Goal: Check status: Check status

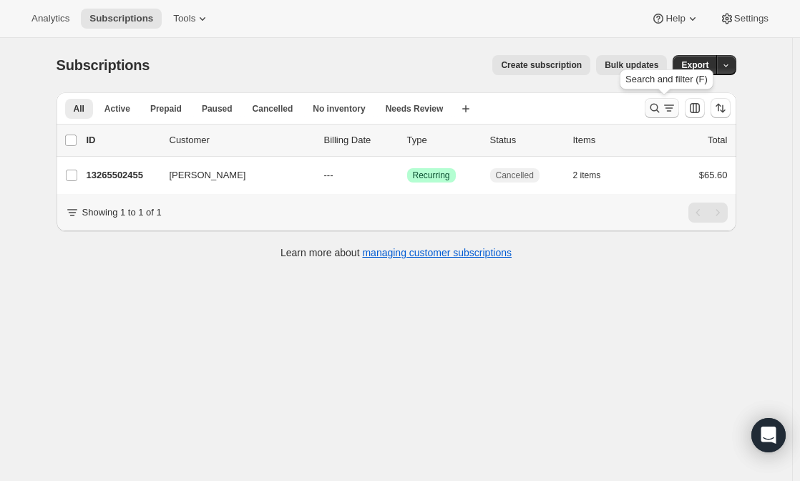
click at [669, 111] on icon "Search and filter results" at bounding box center [669, 108] width 14 height 14
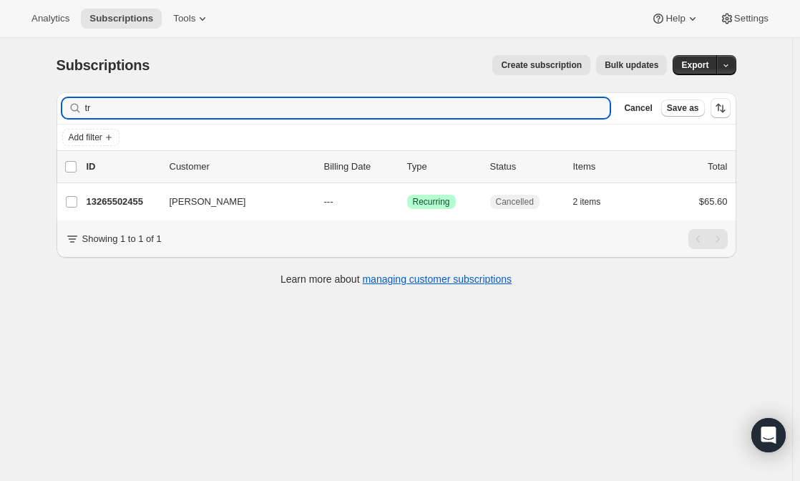
type input "t"
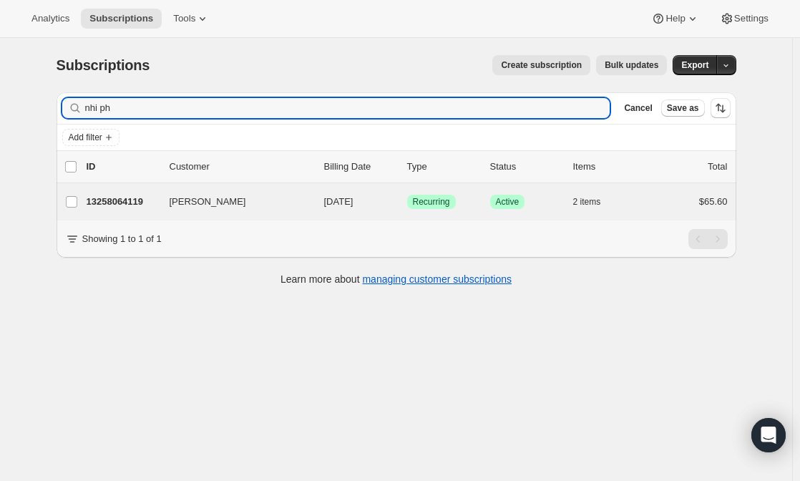
type input "nhi ph"
click at [128, 217] on div "[PERSON_NAME] 13258064119 [PERSON_NAME] [DATE] Success Recurring Success Active…" at bounding box center [395, 201] width 679 height 37
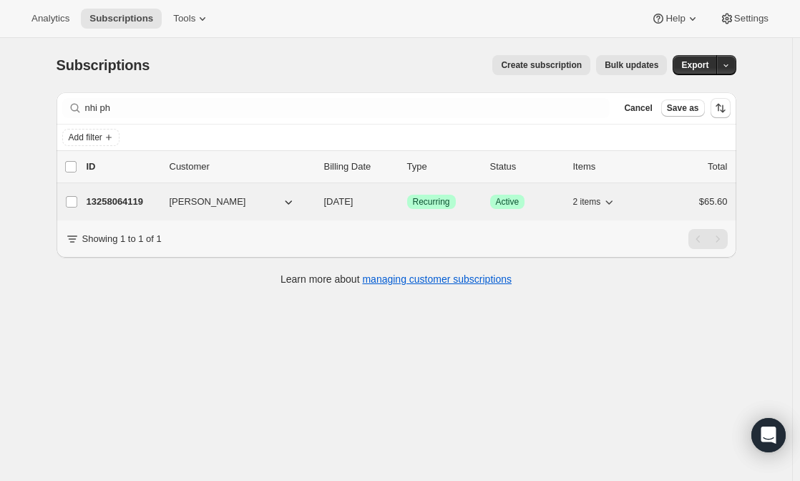
click at [134, 199] on p "13258064119" at bounding box center [123, 202] width 72 height 14
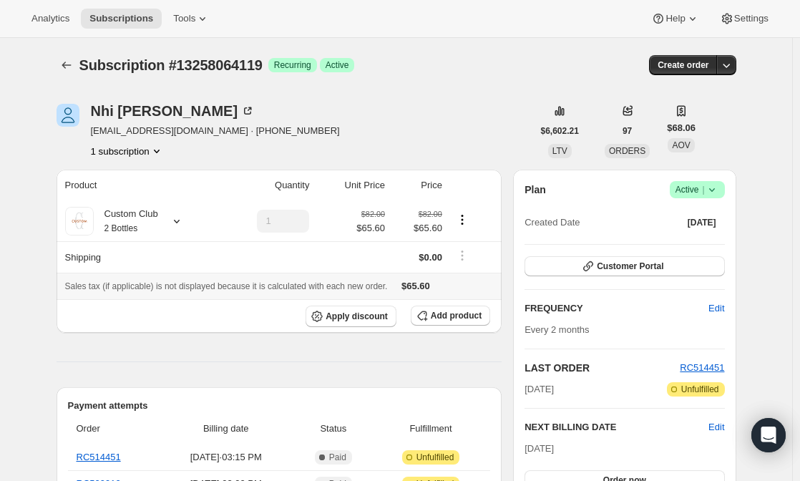
click at [435, 292] on div "Sales tax (if applicable) is not displayed because it is calculated with each n…" at bounding box center [279, 286] width 428 height 14
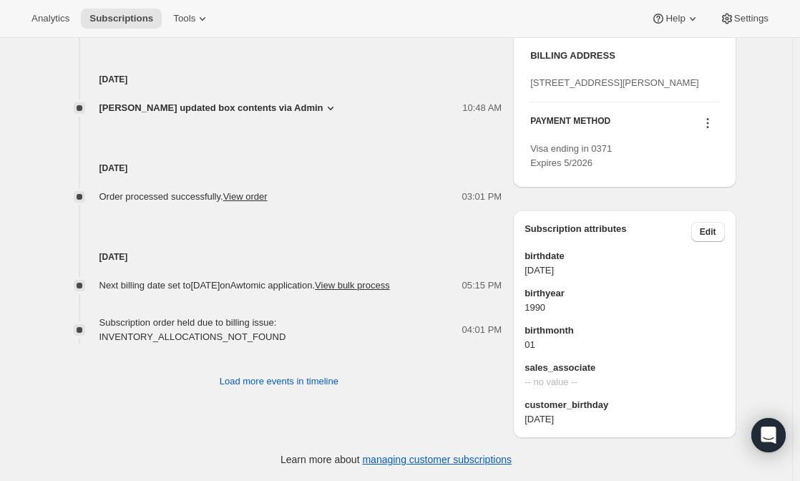
scroll to position [810, 0]
click at [270, 374] on span "Load more events in timeline" at bounding box center [279, 381] width 119 height 14
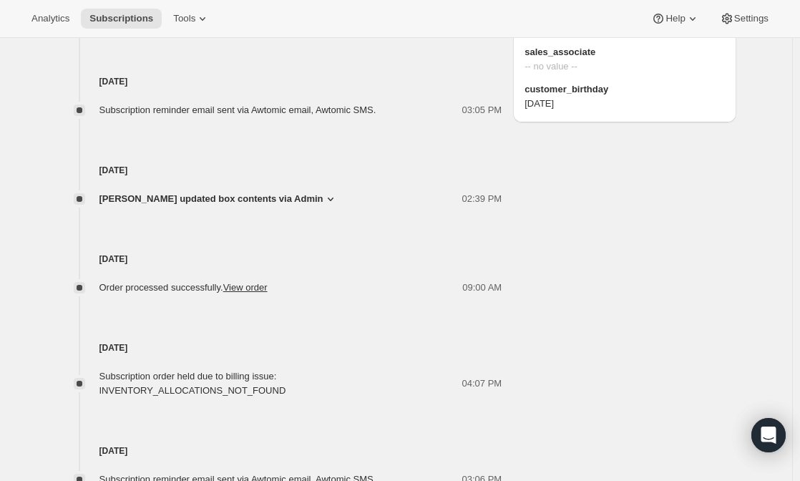
scroll to position [1153, 0]
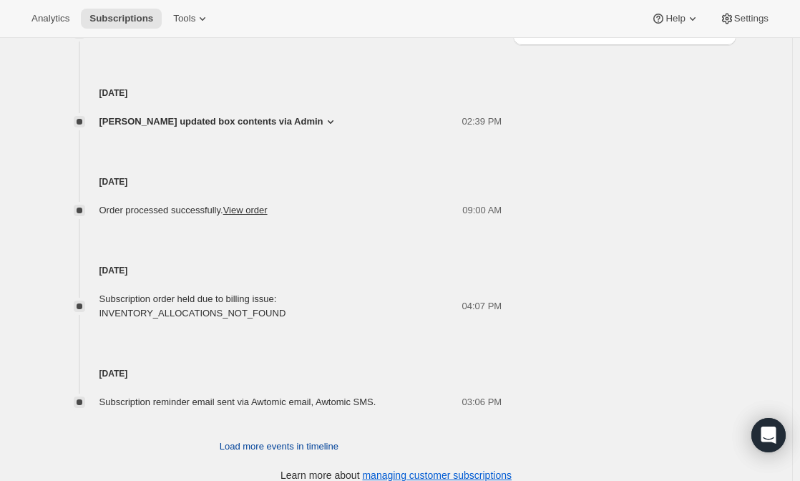
click at [275, 435] on button "Load more events in timeline" at bounding box center [279, 446] width 136 height 23
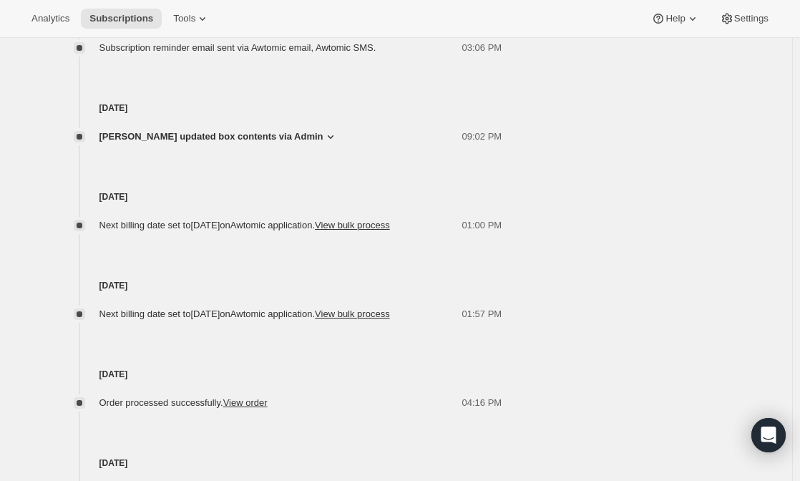
scroll to position [1625, 0]
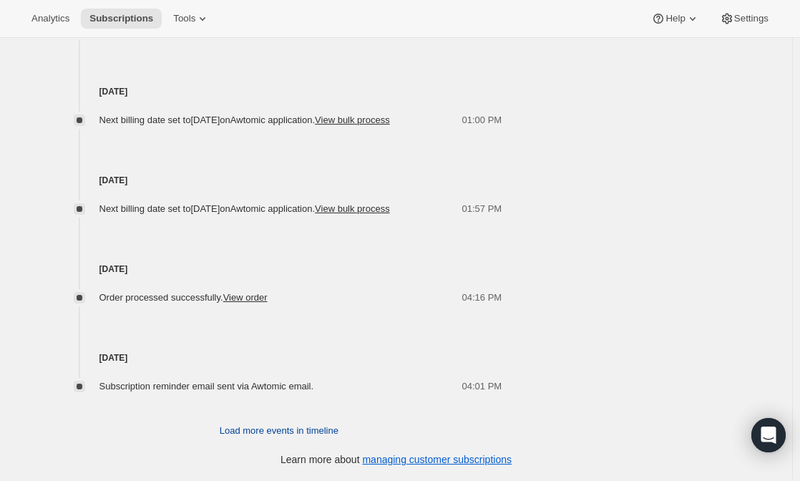
click at [252, 431] on span "Load more events in timeline" at bounding box center [279, 430] width 119 height 14
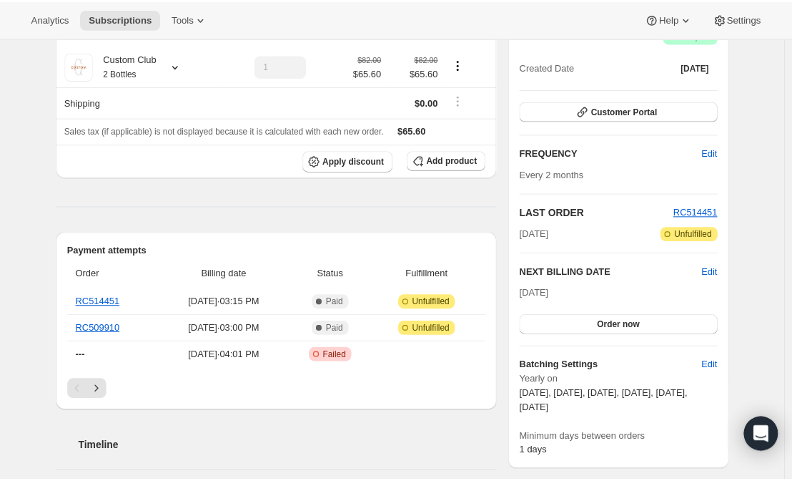
scroll to position [0, 0]
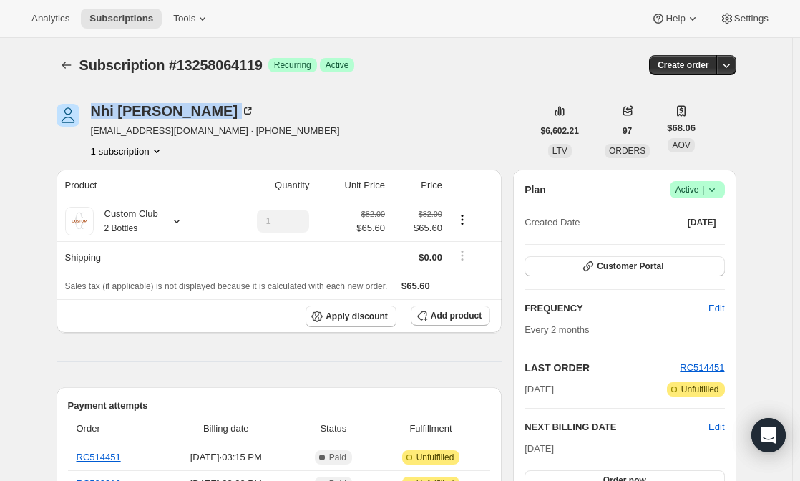
drag, startPoint x: 168, startPoint y: 118, endPoint x: 82, endPoint y: 113, distance: 86.0
click at [82, 113] on div "[PERSON_NAME] [EMAIL_ADDRESS][DOMAIN_NAME] · [PHONE_NUMBER] 1 subscription" at bounding box center [294, 131] width 476 height 54
copy div "[PERSON_NAME]"
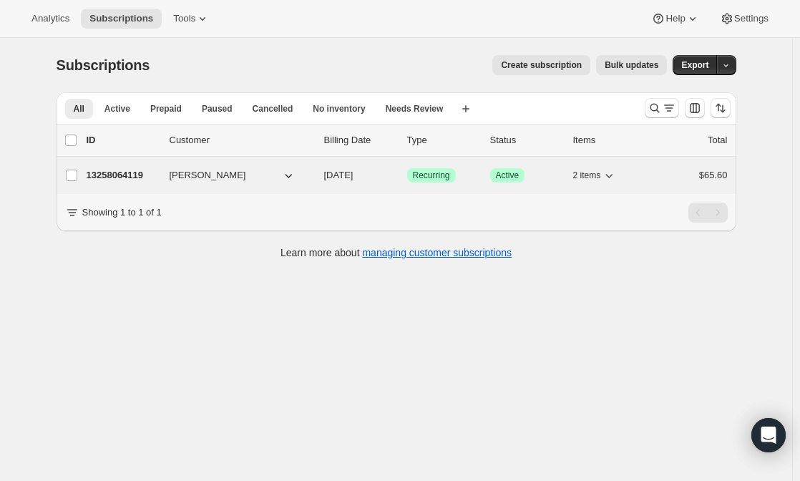
click at [135, 173] on p "13258064119" at bounding box center [123, 175] width 72 height 14
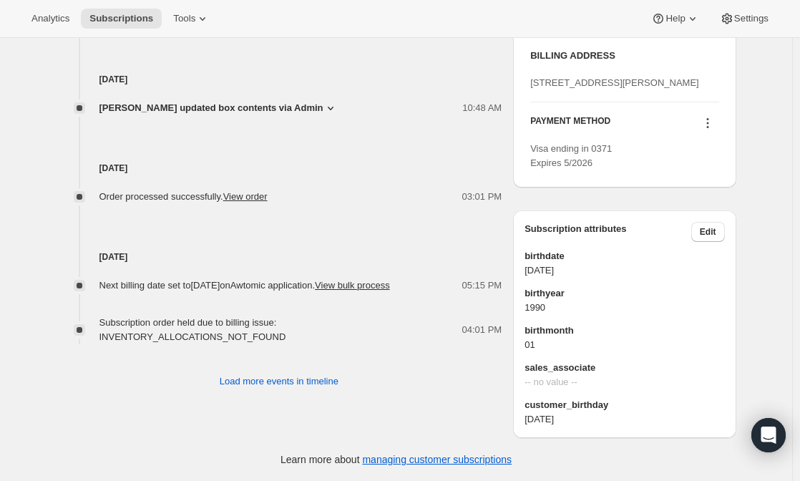
scroll to position [811, 0]
click at [269, 374] on span "Load more events in timeline" at bounding box center [279, 381] width 119 height 14
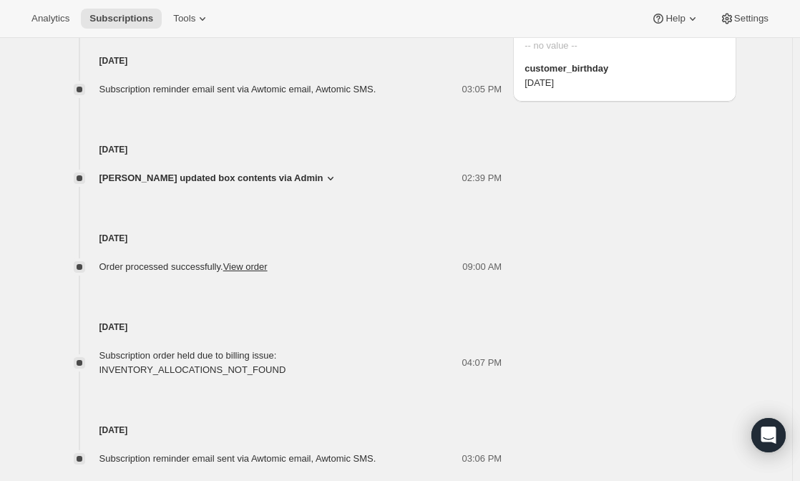
scroll to position [1153, 0]
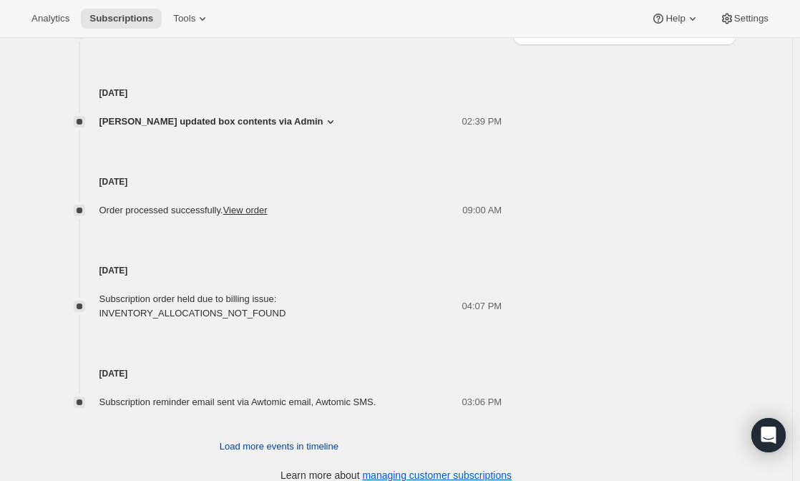
drag, startPoint x: 269, startPoint y: 335, endPoint x: 245, endPoint y: 423, distance: 90.6
click at [245, 435] on button "Load more events in timeline" at bounding box center [279, 446] width 136 height 23
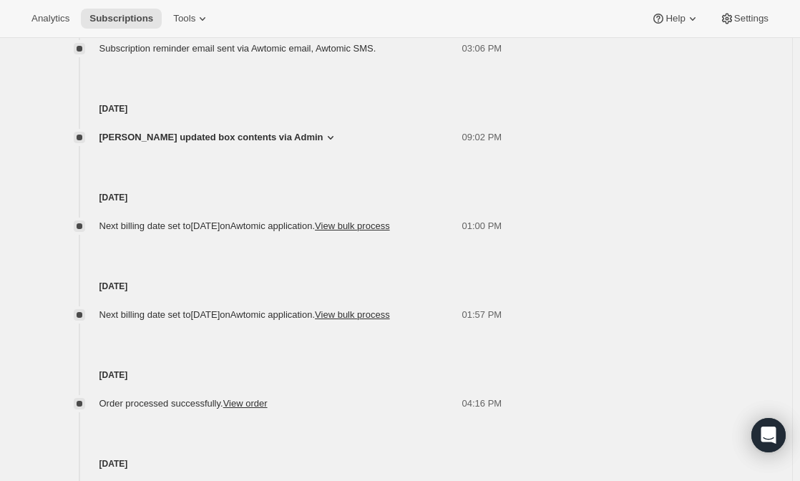
scroll to position [1625, 0]
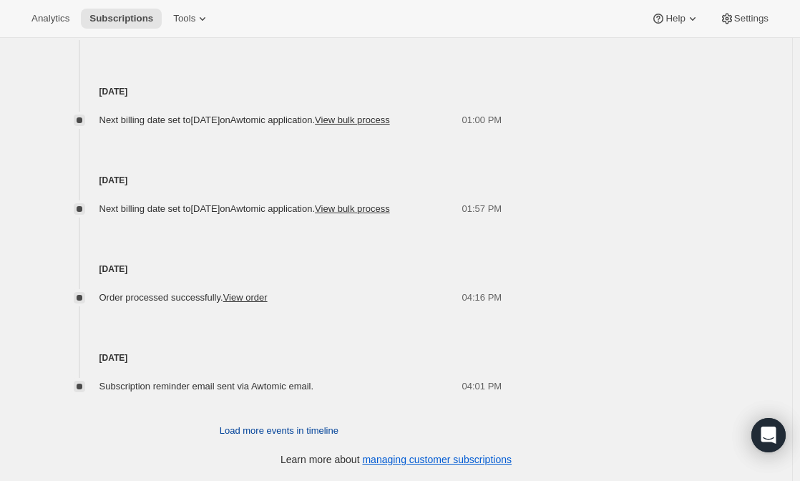
click at [245, 433] on span "Load more events in timeline" at bounding box center [279, 430] width 119 height 14
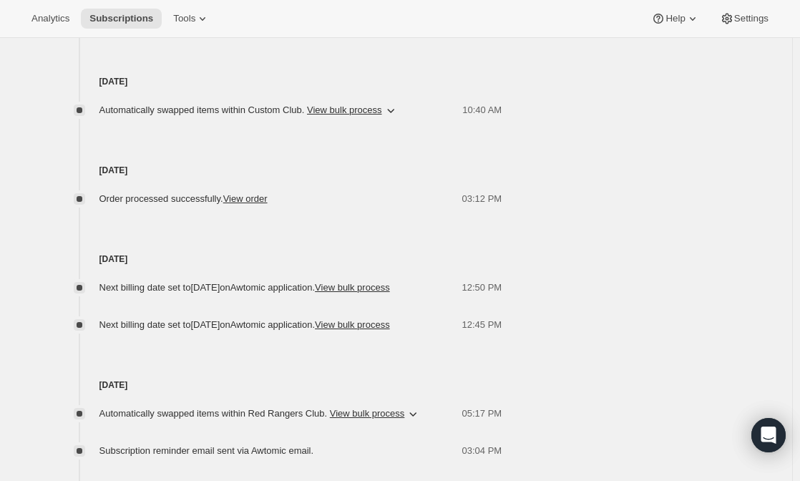
scroll to position [2237, 0]
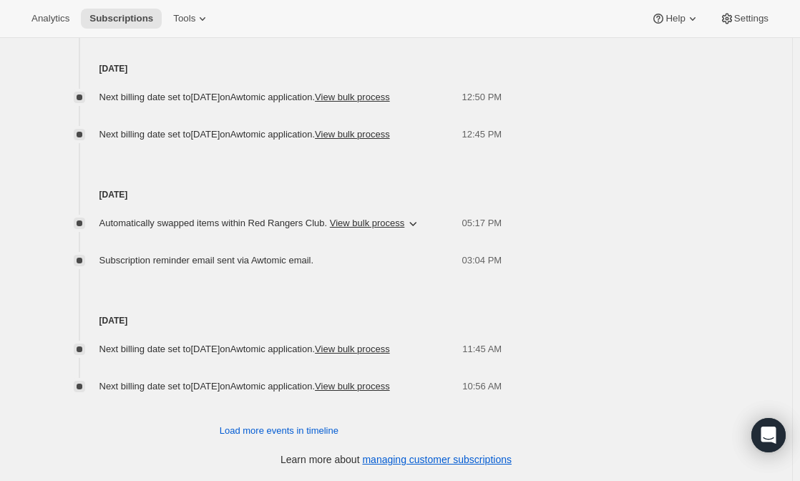
click at [344, 328] on div "Next billing date set to Tuesday, January 14, 2025 on Awtomic application . Vie…" at bounding box center [279, 361] width 446 height 66
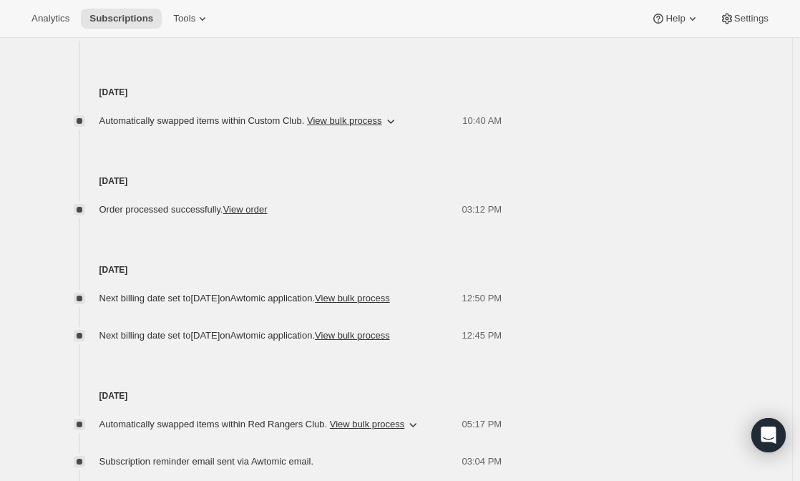
scroll to position [1965, 0]
